Goal: Use online tool/utility

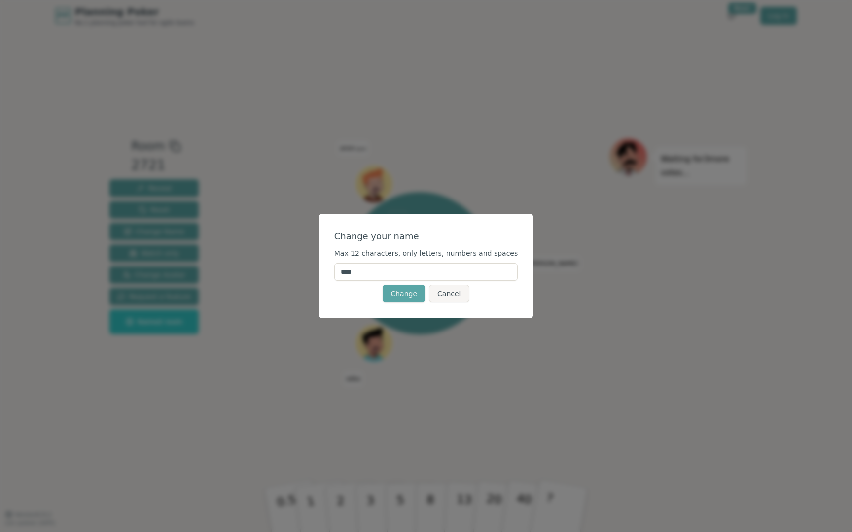
click at [416, 267] on input "****" at bounding box center [426, 272] width 184 height 18
type input "******"
click button "Change" at bounding box center [403, 294] width 42 height 18
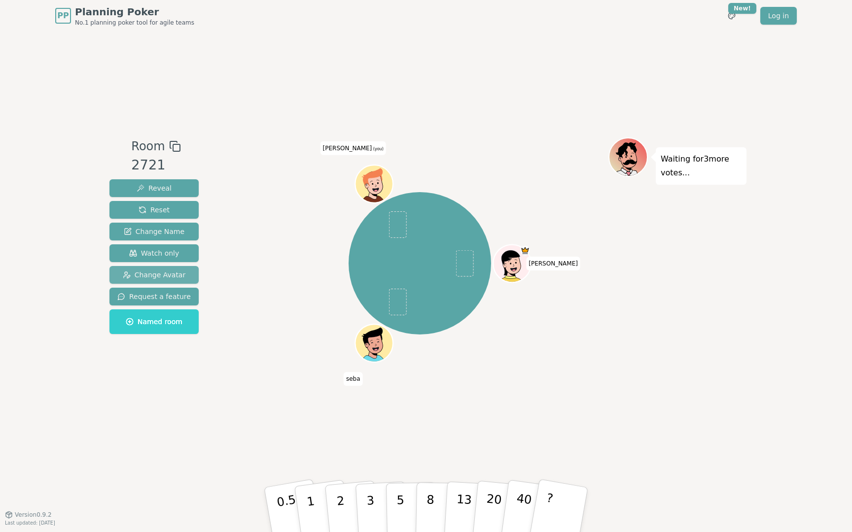
click at [163, 280] on button "Change Avatar" at bounding box center [153, 275] width 89 height 18
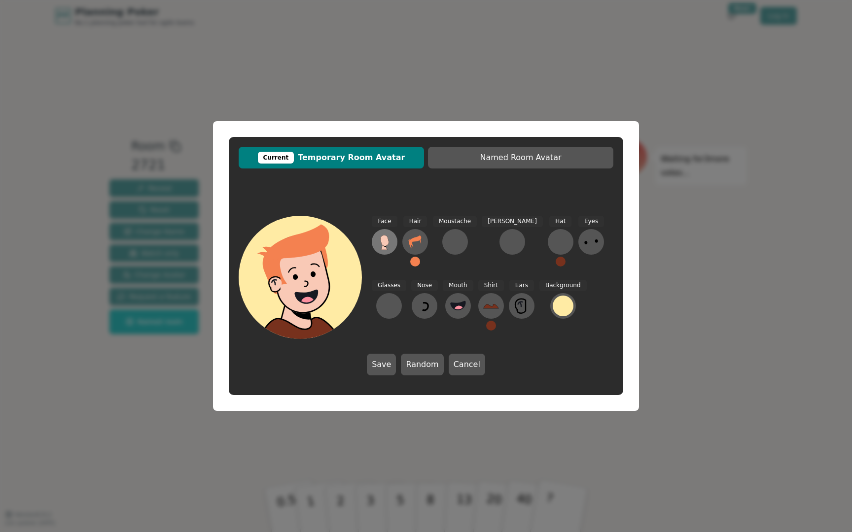
click at [393, 241] on button at bounding box center [385, 242] width 26 height 26
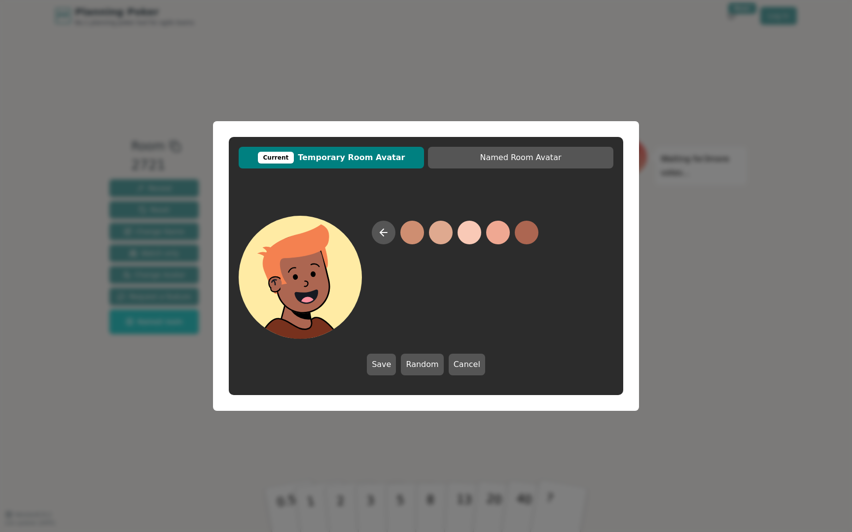
click at [534, 231] on button at bounding box center [527, 233] width 24 height 24
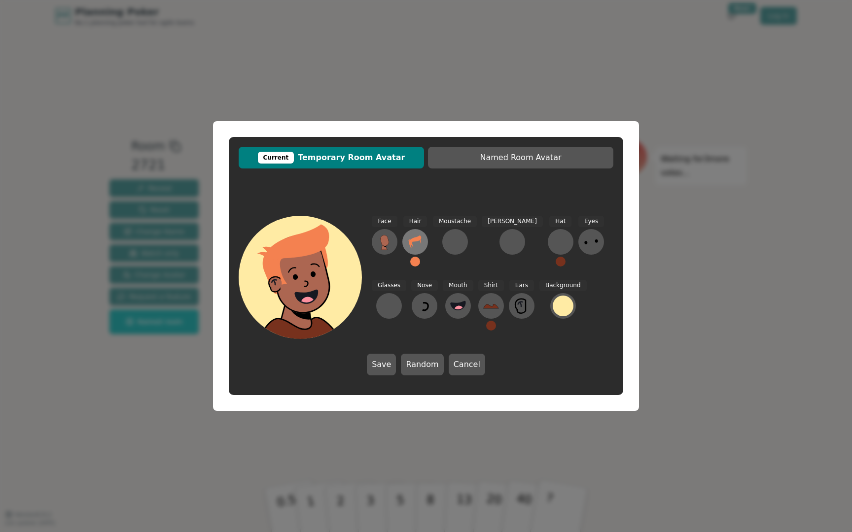
click at [427, 242] on div "Hair" at bounding box center [415, 245] width 26 height 59
click at [418, 243] on icon at bounding box center [415, 242] width 16 height 16
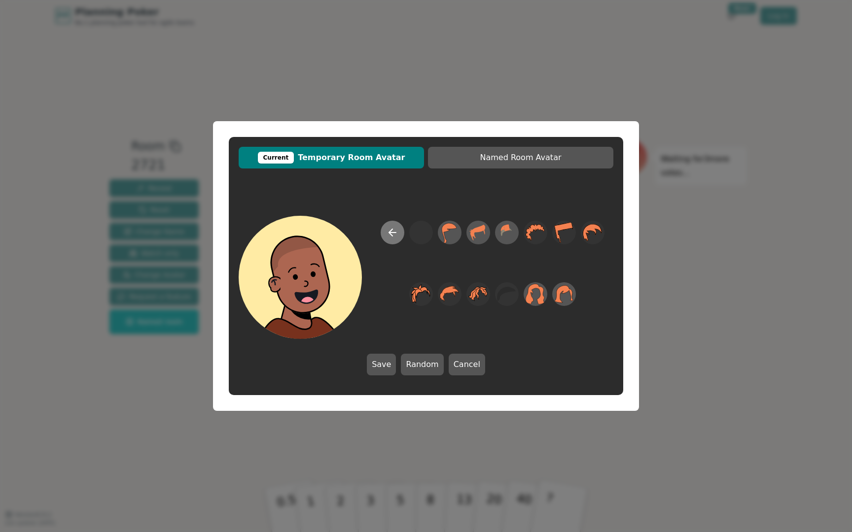
click at [387, 235] on icon at bounding box center [392, 233] width 12 height 12
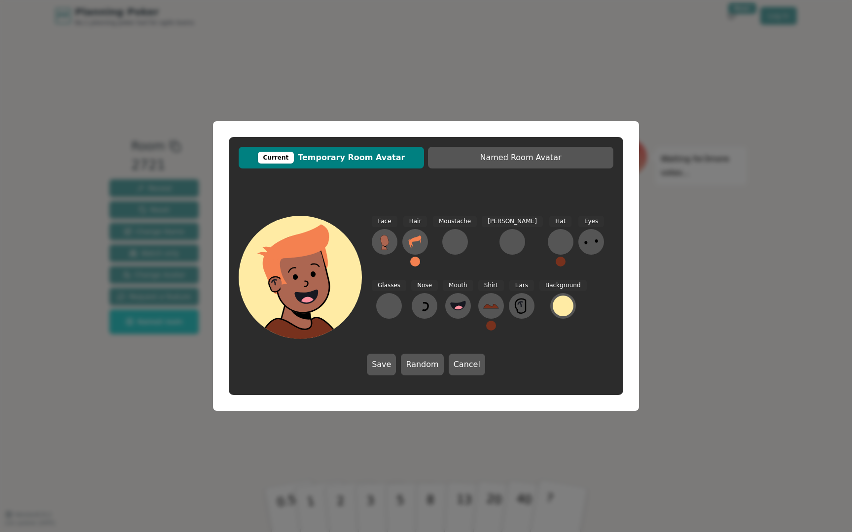
click at [417, 265] on button at bounding box center [415, 262] width 10 height 10
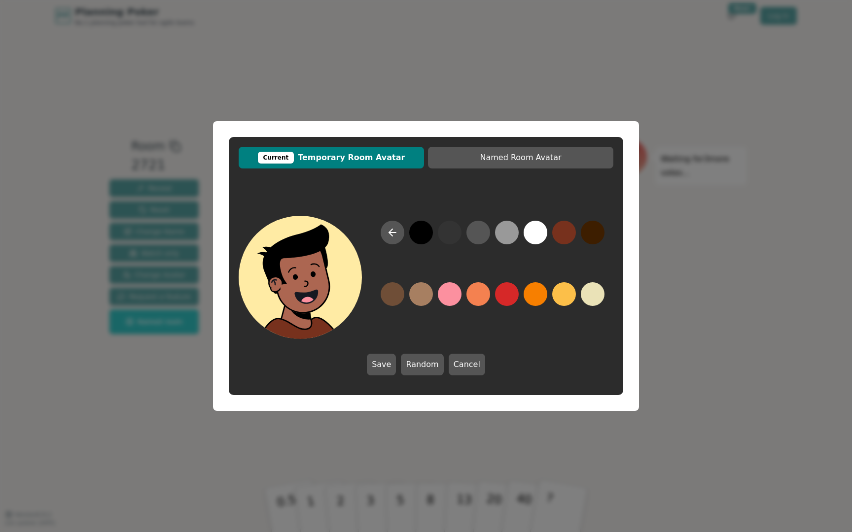
click at [419, 236] on button at bounding box center [421, 233] width 24 height 24
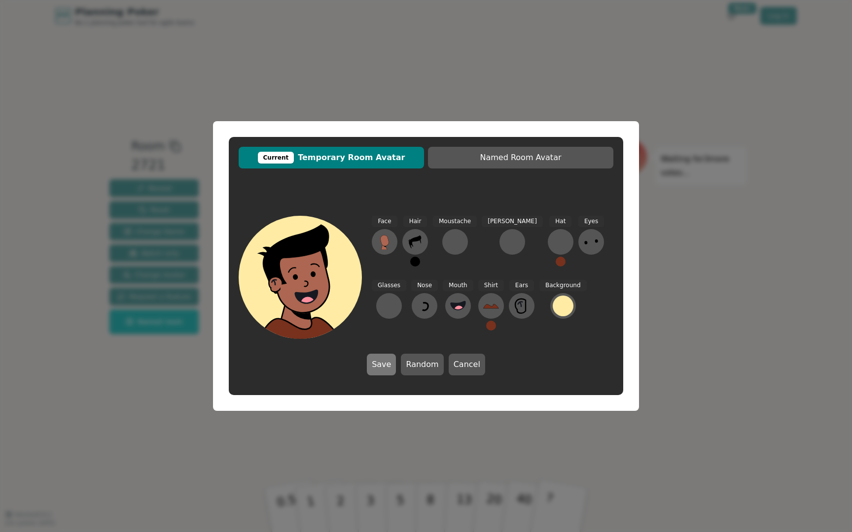
click at [384, 367] on button "Save" at bounding box center [381, 365] width 29 height 22
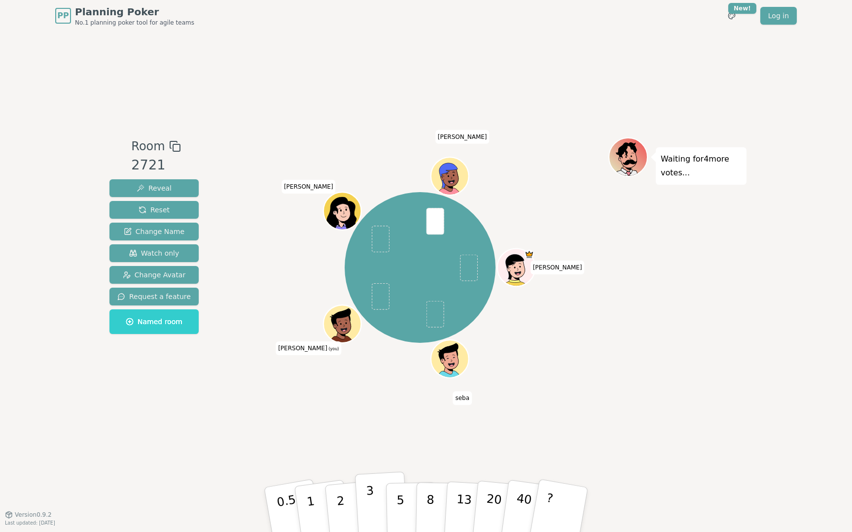
click at [380, 503] on button "3" at bounding box center [382, 510] width 54 height 77
click at [370, 491] on p "3" at bounding box center [371, 511] width 11 height 54
click at [377, 309] on span at bounding box center [380, 296] width 18 height 27
click at [374, 302] on span at bounding box center [380, 296] width 18 height 27
click at [342, 319] on icon at bounding box center [341, 318] width 35 height 21
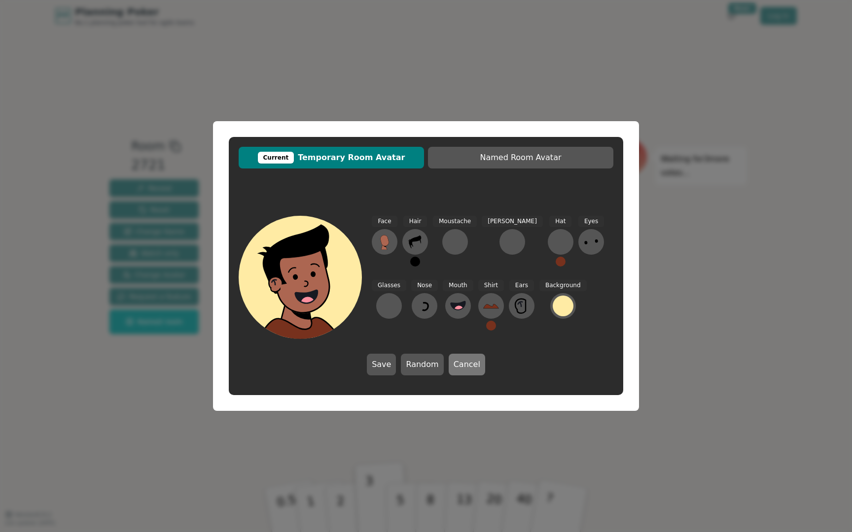
click at [473, 366] on button "Cancel" at bounding box center [467, 365] width 36 height 22
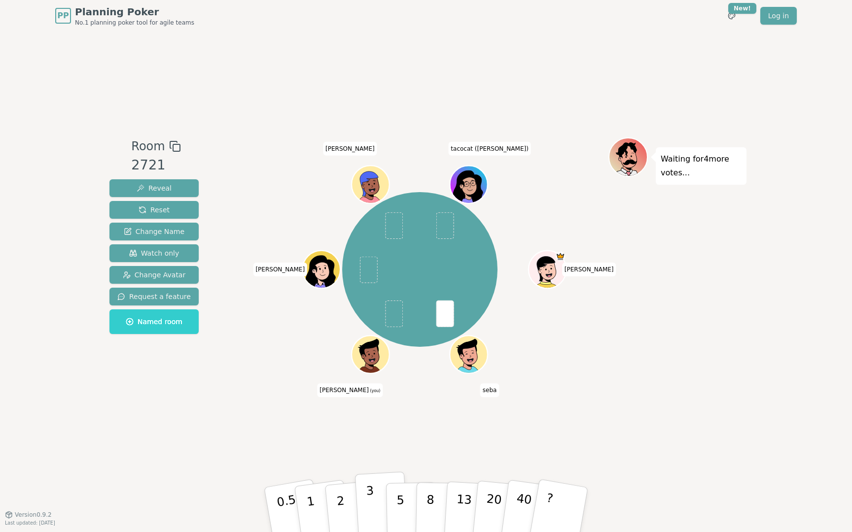
click at [363, 498] on button "3" at bounding box center [382, 510] width 54 height 77
click at [374, 509] on button "3" at bounding box center [382, 510] width 54 height 77
click at [364, 505] on button "3" at bounding box center [382, 510] width 54 height 77
click at [365, 501] on button "3" at bounding box center [382, 510] width 54 height 77
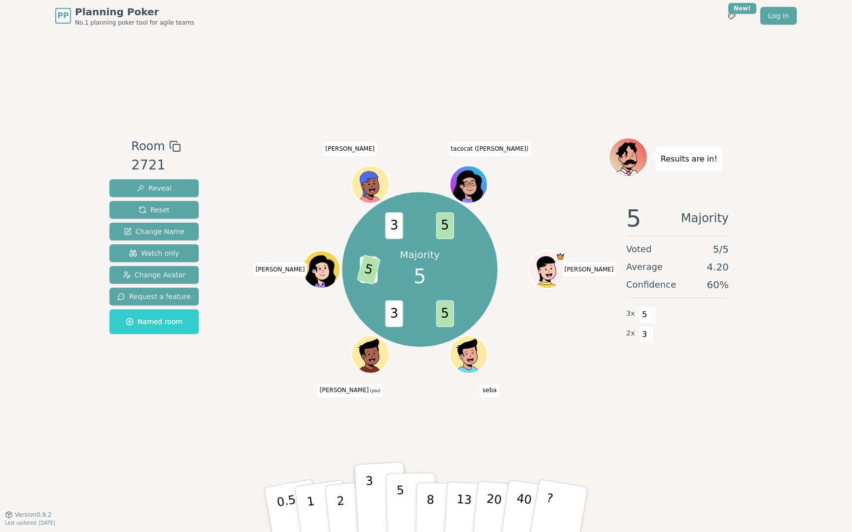
click at [410, 503] on button "5" at bounding box center [411, 510] width 51 height 75
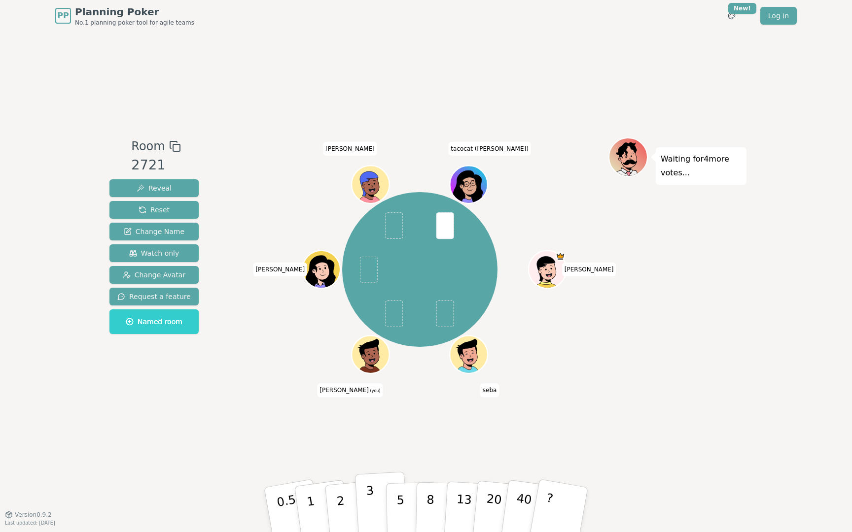
click at [379, 492] on button "3" at bounding box center [382, 510] width 54 height 77
click at [377, 499] on button "3" at bounding box center [382, 510] width 54 height 77
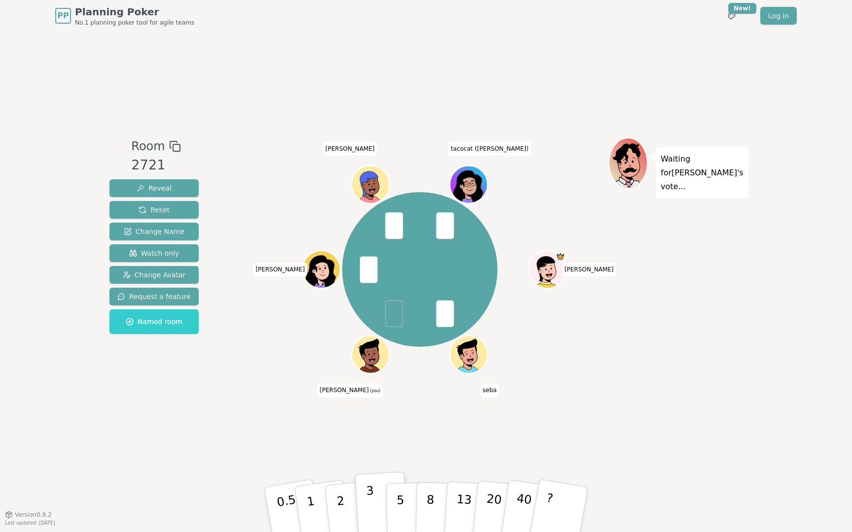
click at [366, 499] on button "3" at bounding box center [382, 510] width 54 height 77
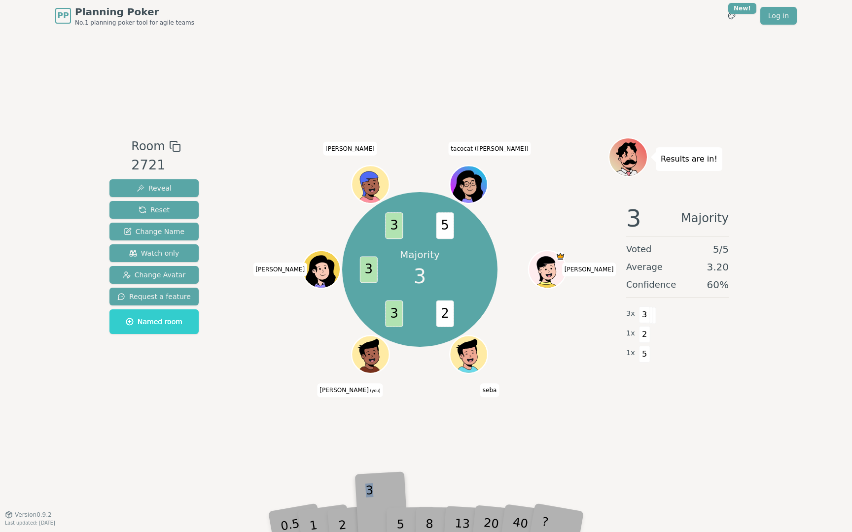
click at [366, 499] on div "3" at bounding box center [382, 510] width 32 height 36
